Goal: Download file/media

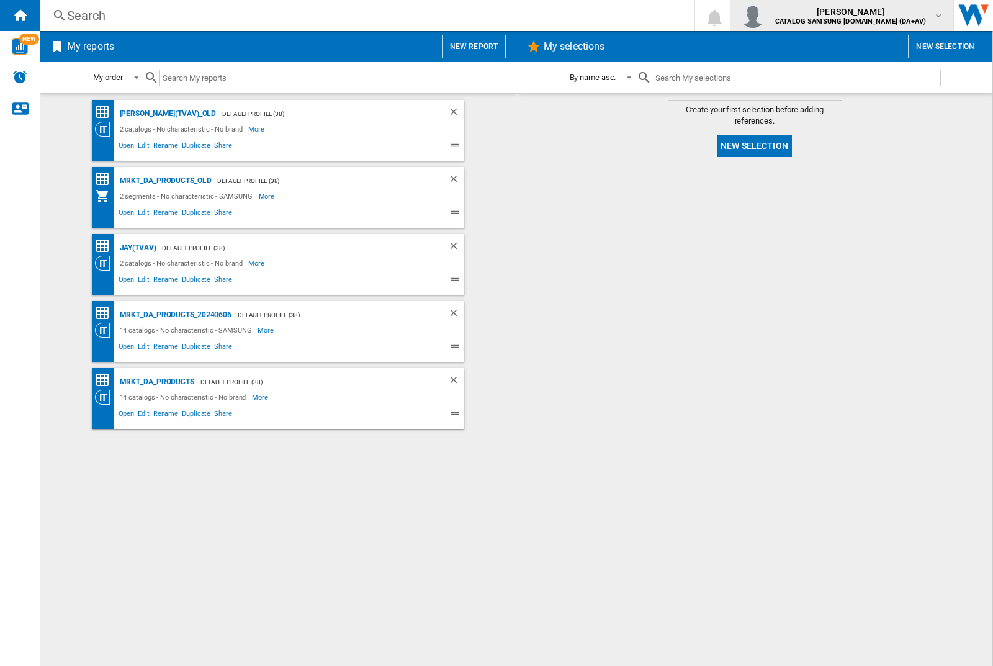
click at [765, 16] on img "button" at bounding box center [752, 15] width 25 height 25
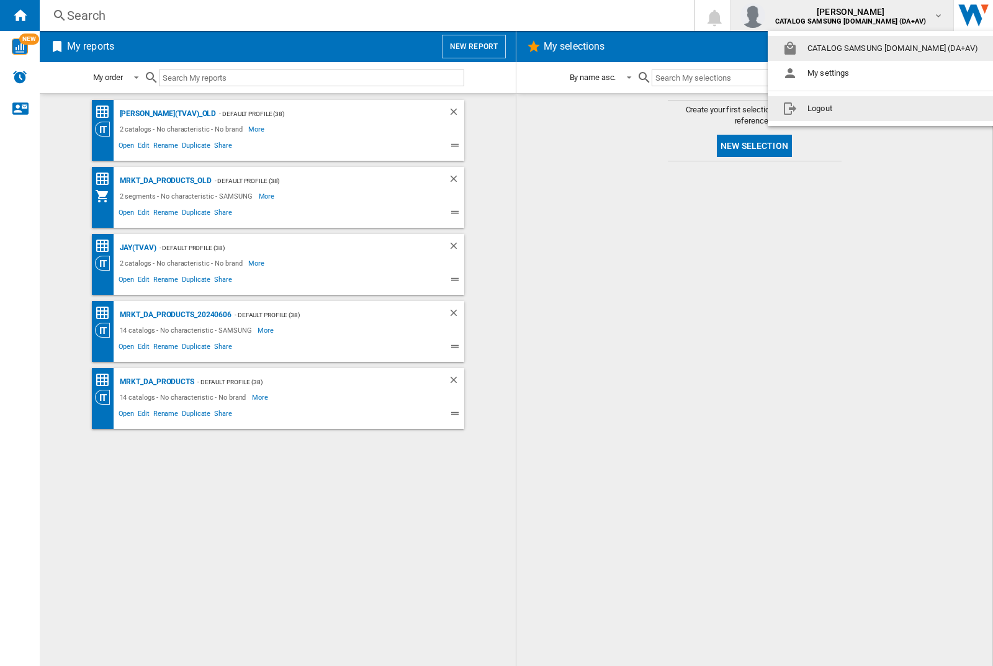
click at [863, 109] on button "Logout" at bounding box center [882, 108] width 230 height 25
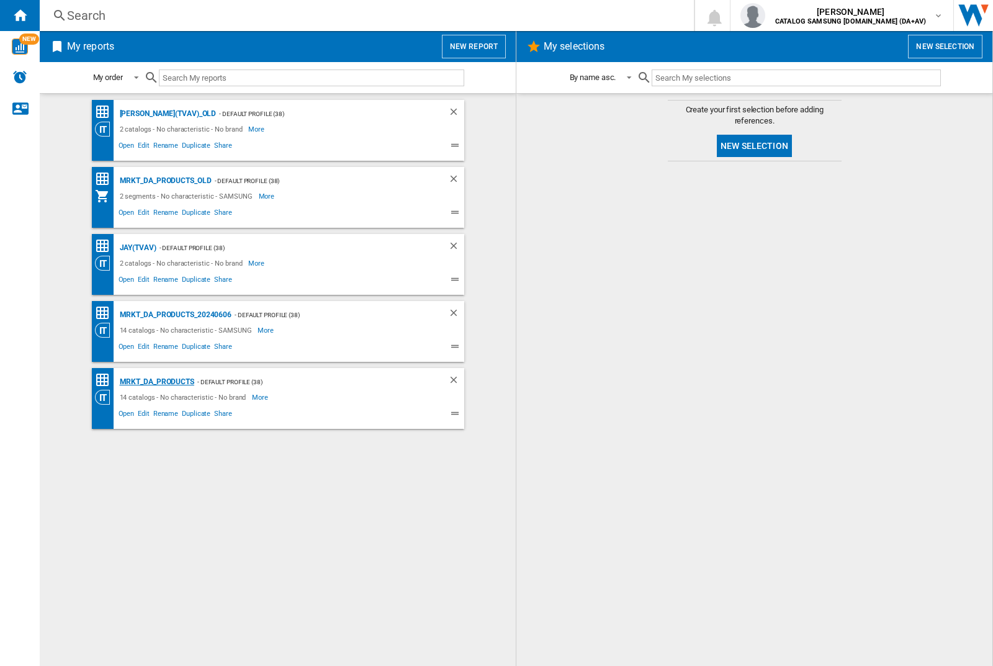
click at [156, 382] on div "MRKT_DA_PRODUCTS" at bounding box center [156, 382] width 78 height 16
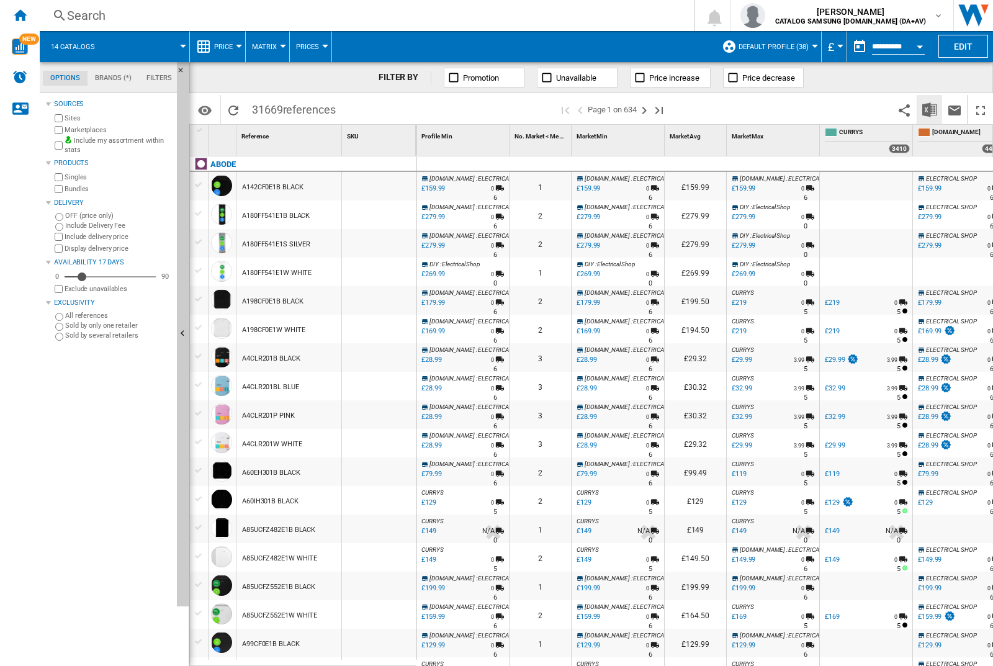
click at [929, 109] on img "Download in Excel" at bounding box center [929, 109] width 15 height 15
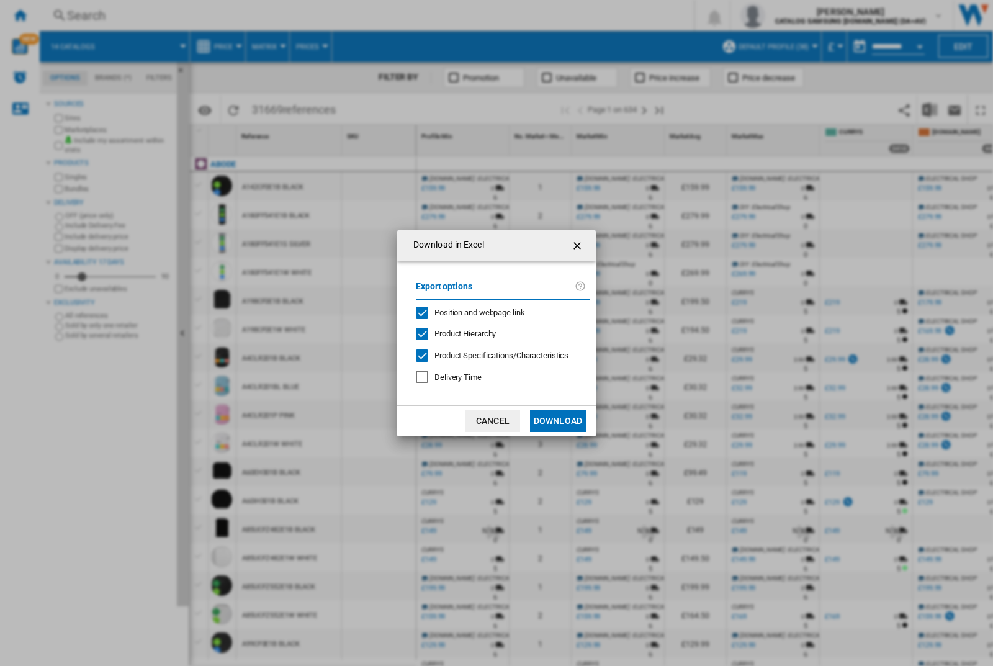
click at [471, 311] on span "Position and webpage link" at bounding box center [479, 312] width 91 height 9
click at [558, 421] on button "Download" at bounding box center [558, 420] width 56 height 22
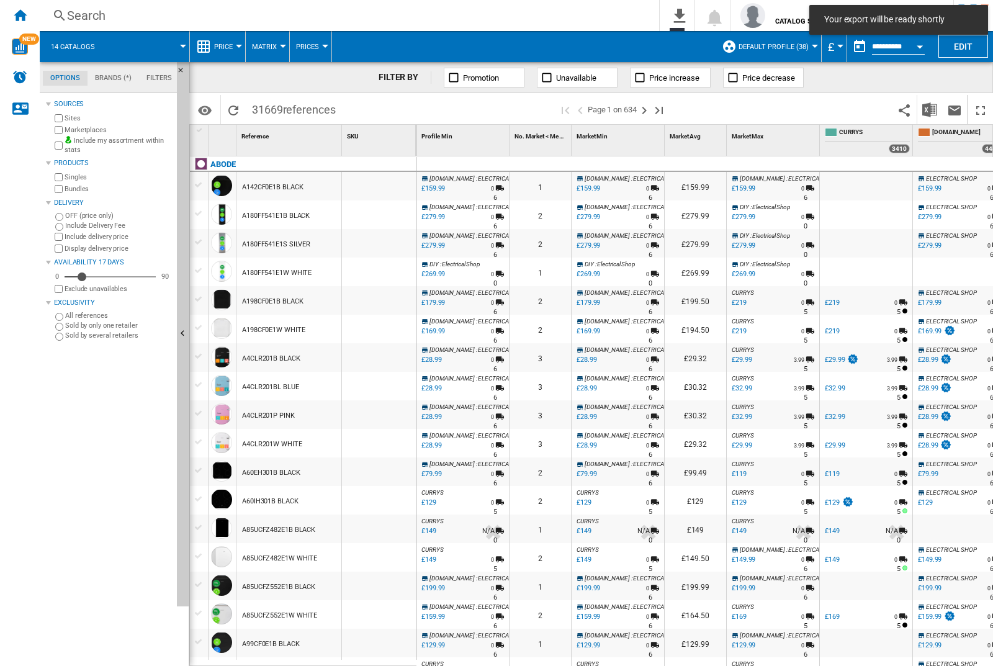
click at [383, 184] on div at bounding box center [379, 186] width 74 height 29
